Goal: Task Accomplishment & Management: Use online tool/utility

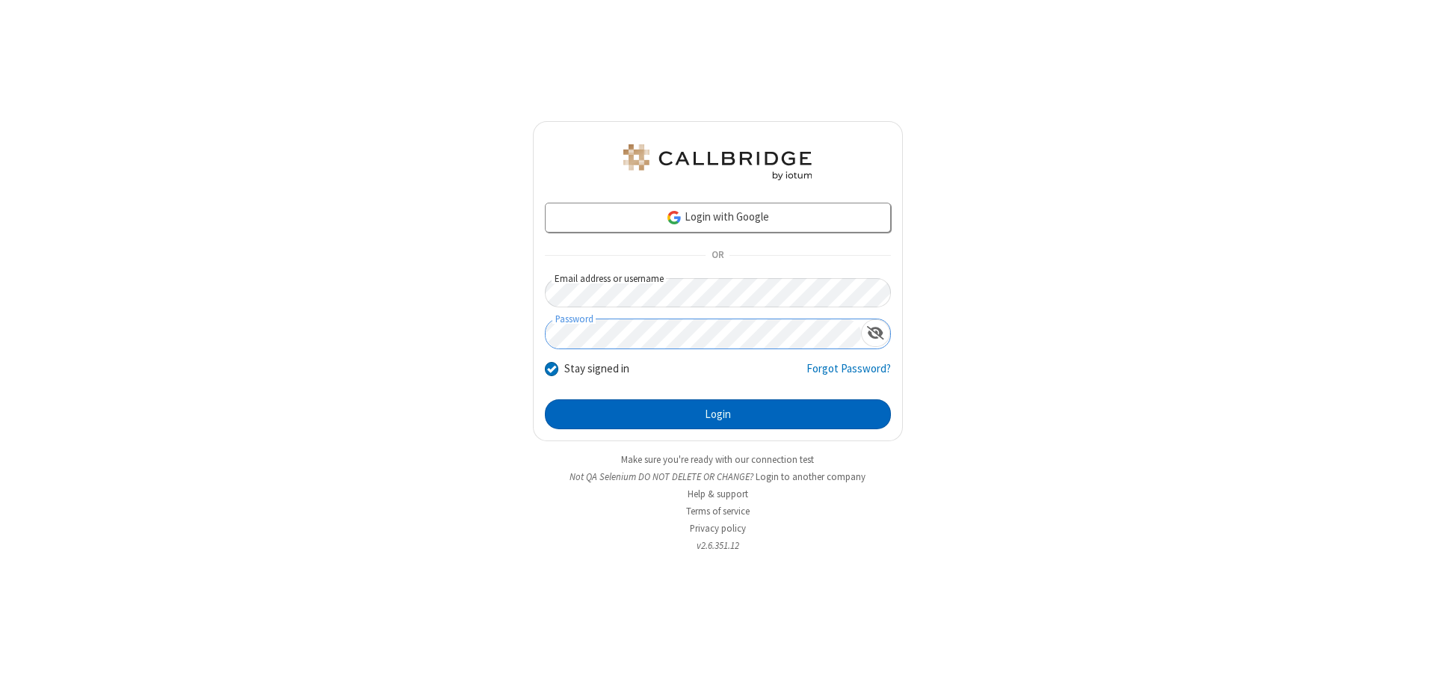
click at [718, 414] on button "Login" at bounding box center [718, 414] width 346 height 30
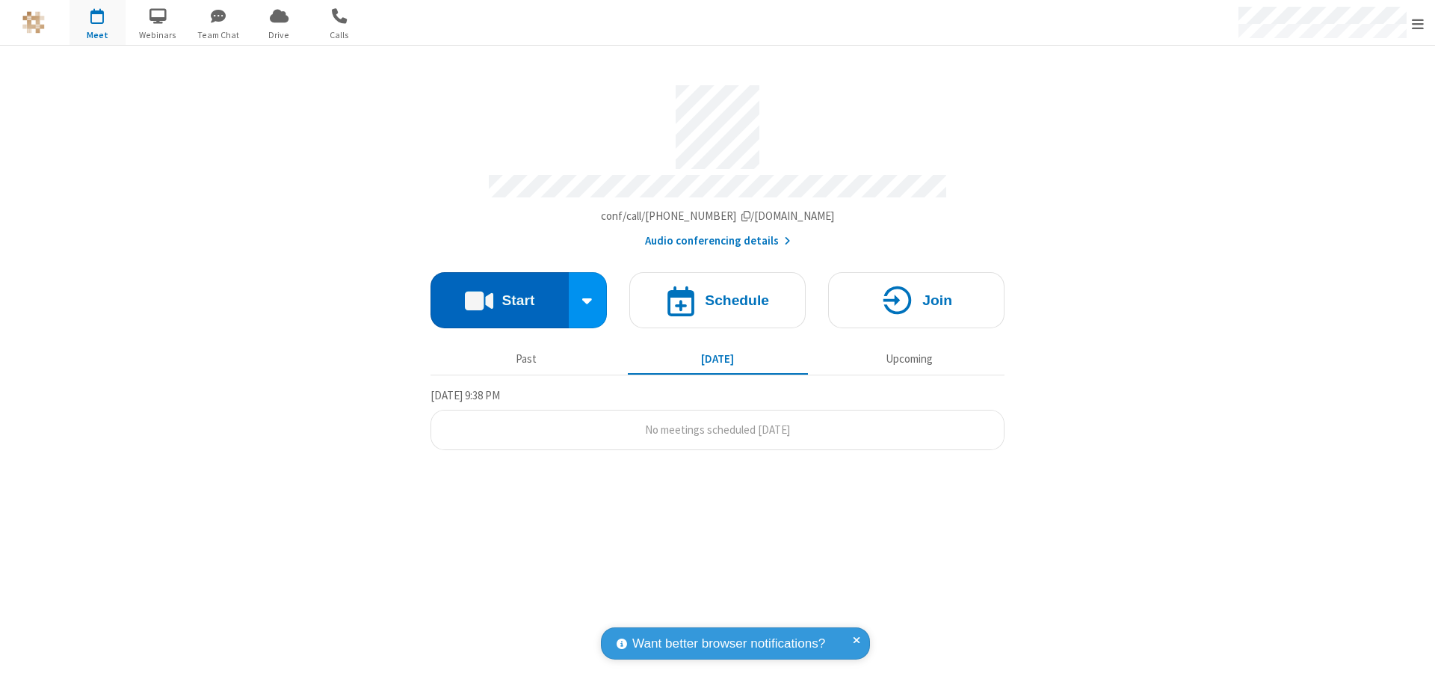
click at [499, 293] on button "Start" at bounding box center [500, 300] width 138 height 56
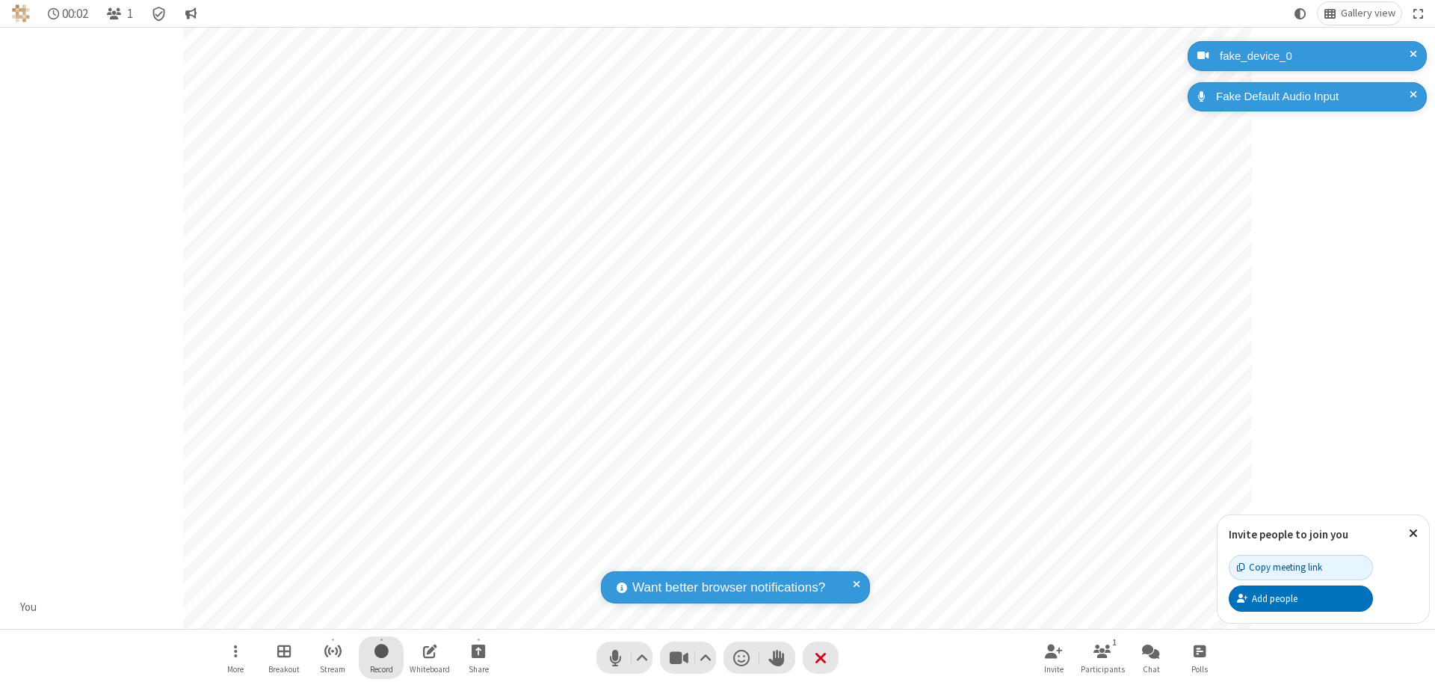
click at [381, 657] on span "Start recording" at bounding box center [381, 650] width 14 height 19
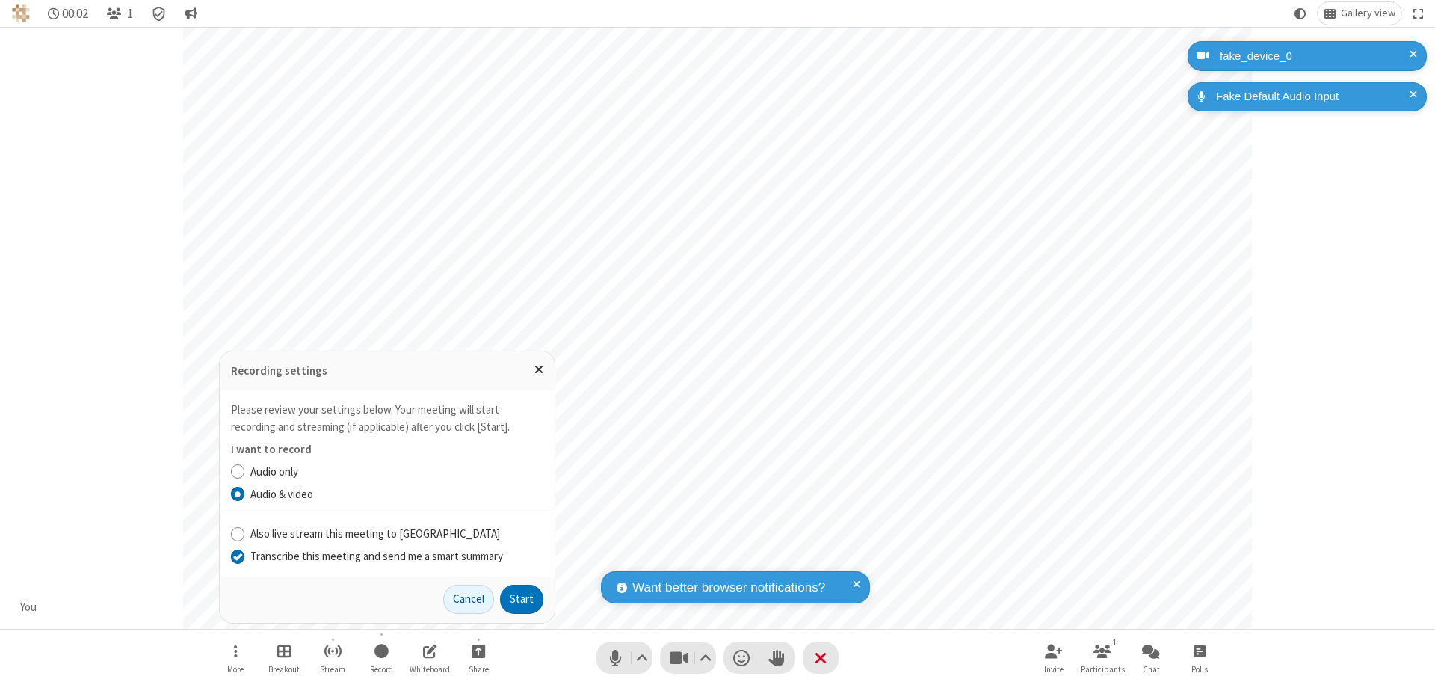
click at [237, 555] on input "Transcribe this meeting and send me a smart summary" at bounding box center [238, 556] width 14 height 16
click at [522, 599] on button "Start" at bounding box center [521, 599] width 43 height 30
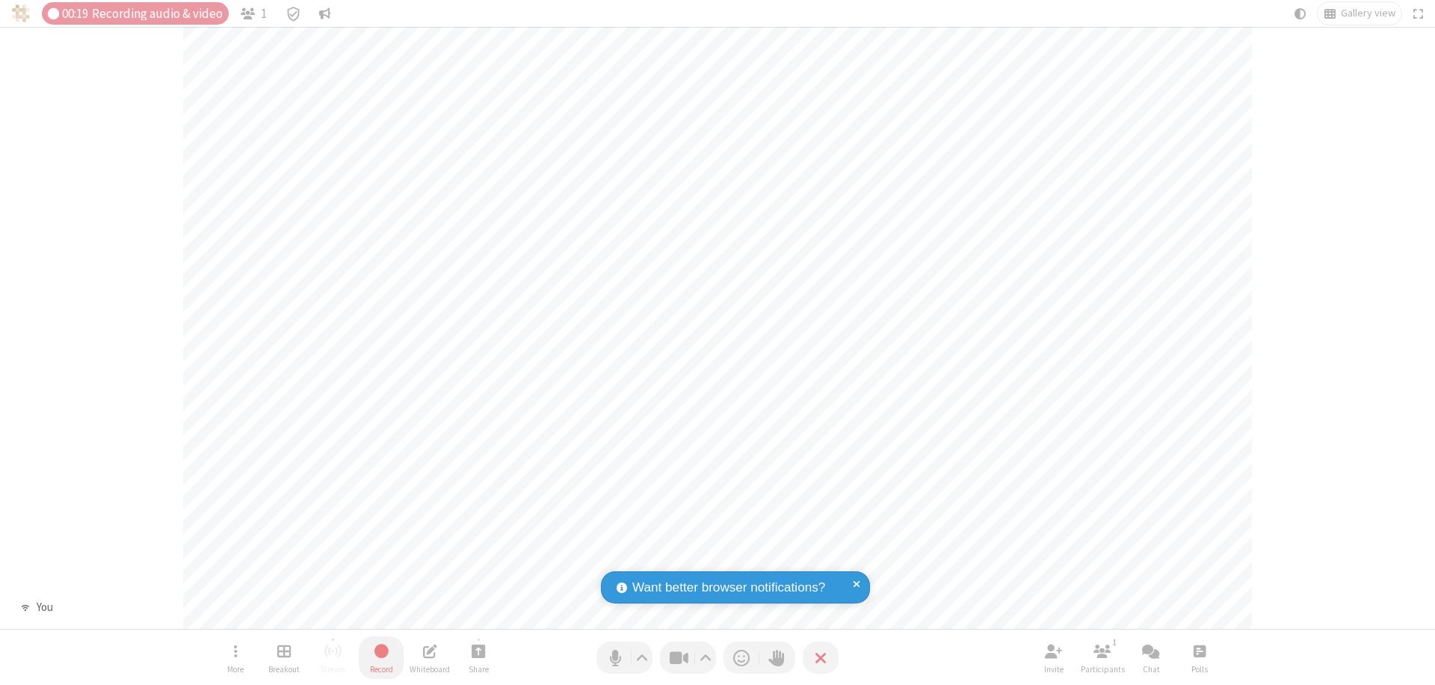
click at [381, 657] on span "Stop recording" at bounding box center [381, 650] width 17 height 19
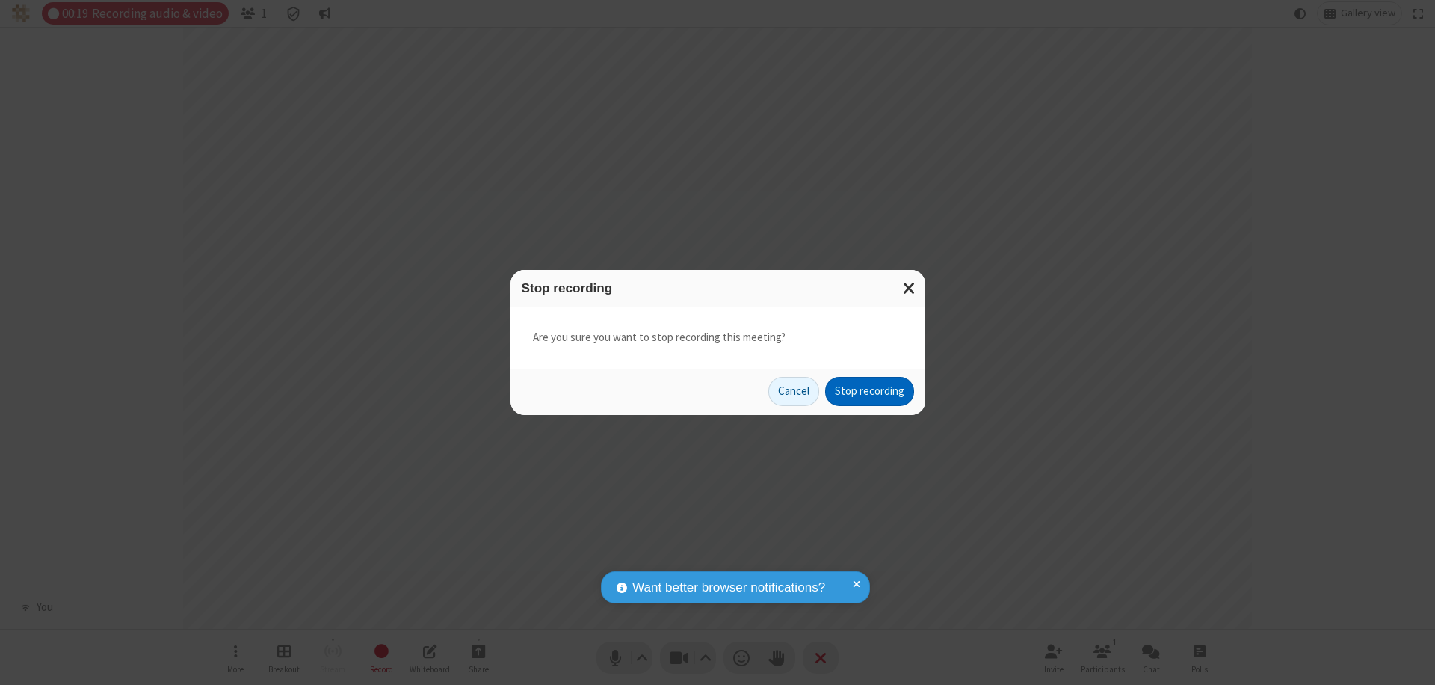
click at [869, 391] on button "Stop recording" at bounding box center [869, 392] width 89 height 30
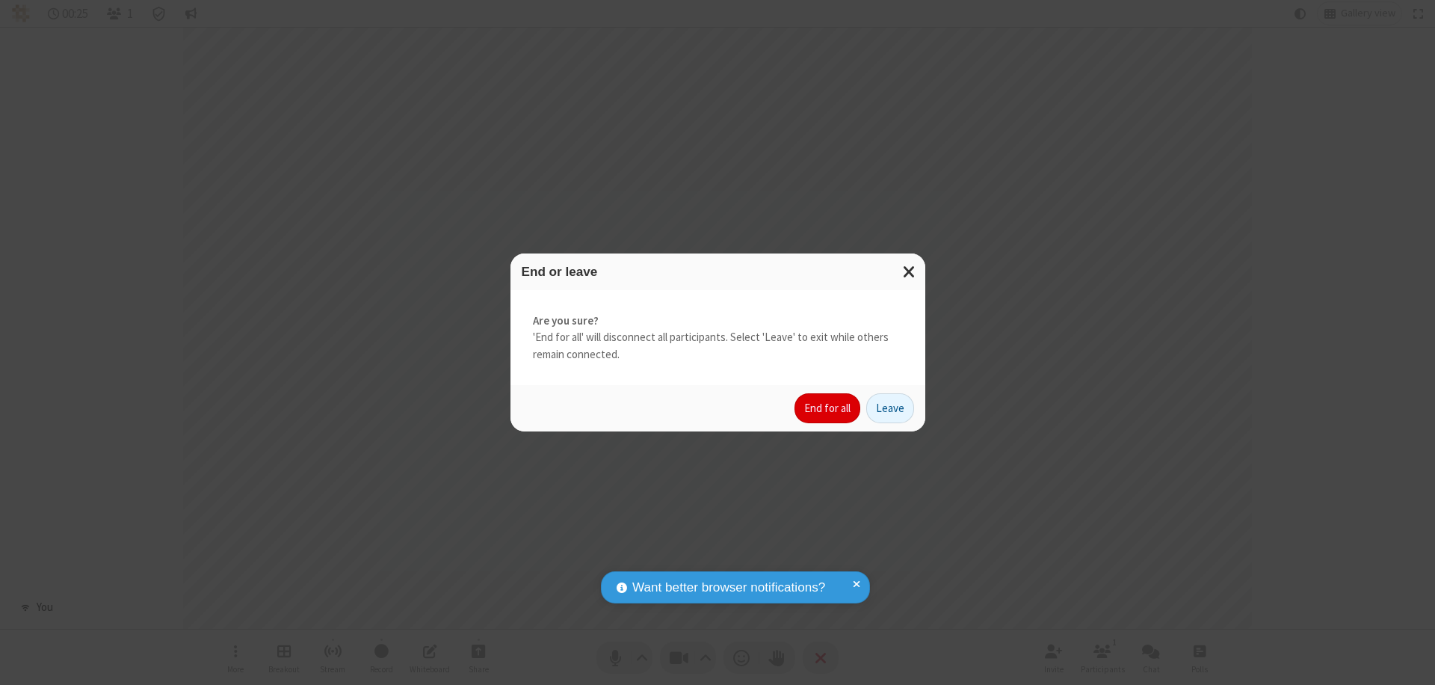
click at [828, 408] on button "End for all" at bounding box center [827, 408] width 66 height 30
